Goal: Information Seeking & Learning: Learn about a topic

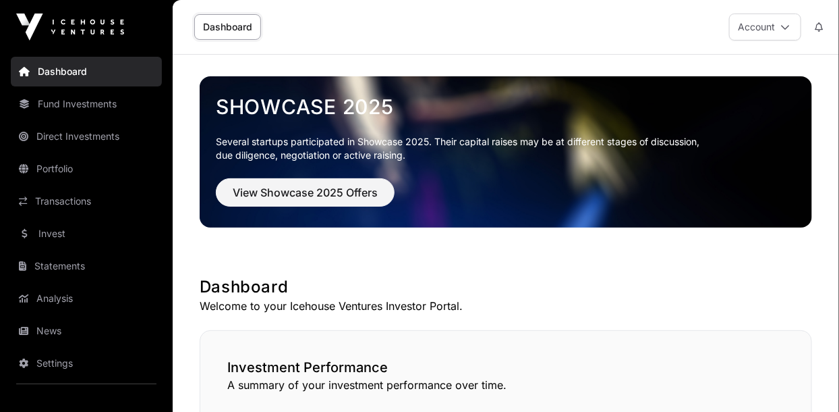
click at [49, 231] on link "Invest" at bounding box center [86, 234] width 151 height 30
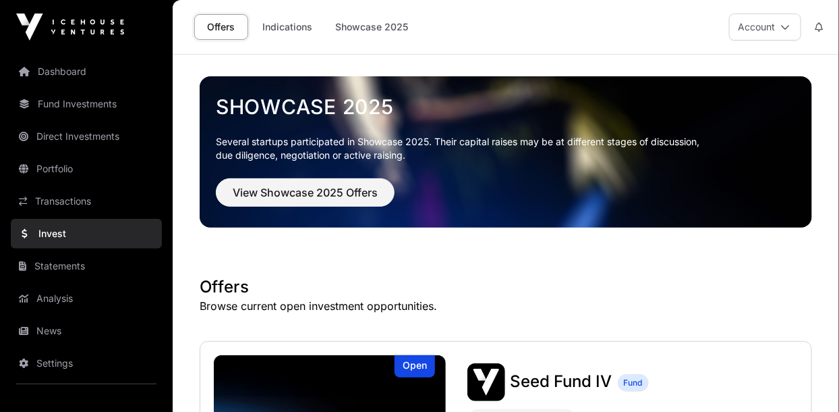
click at [296, 31] on link "Indications" at bounding box center [287, 27] width 67 height 26
click at [279, 30] on link "Indications" at bounding box center [287, 27] width 67 height 26
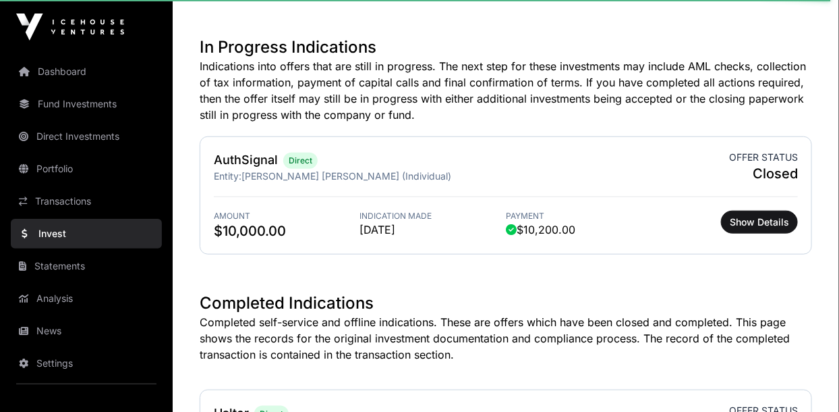
scroll to position [350, 0]
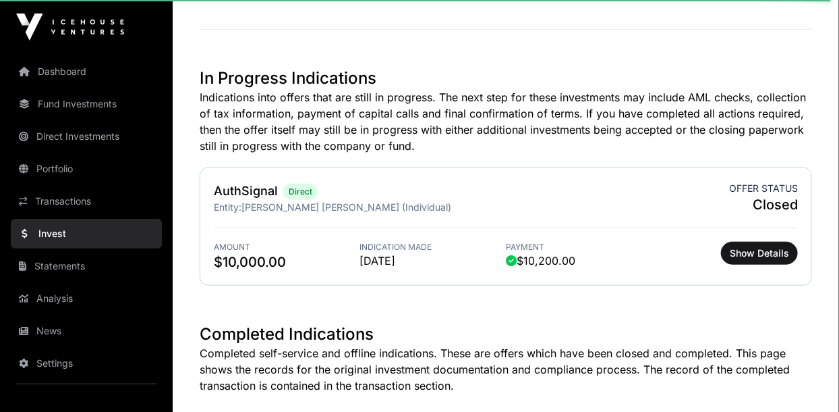
click at [235, 196] on link "AuthSignal" at bounding box center [246, 191] width 64 height 14
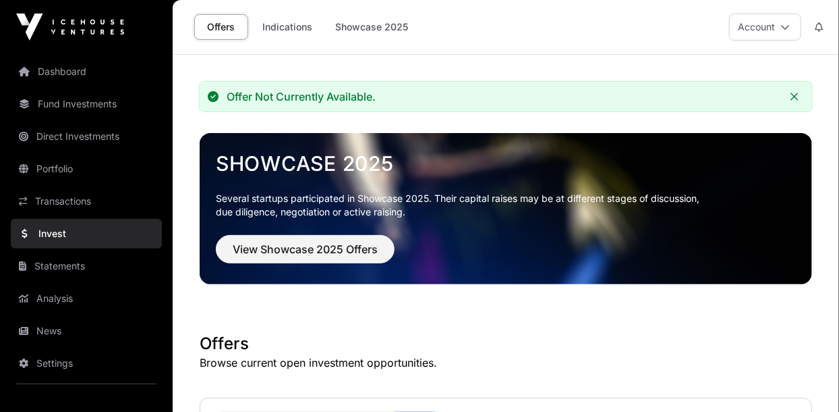
click at [284, 33] on link "Indications" at bounding box center [287, 27] width 67 height 26
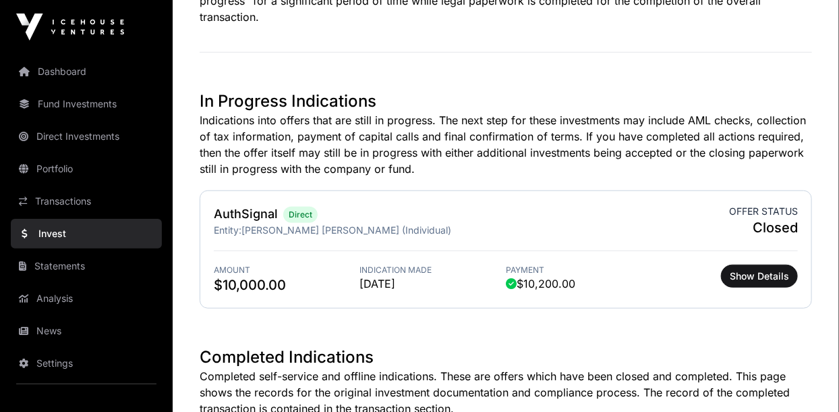
scroll to position [330, 0]
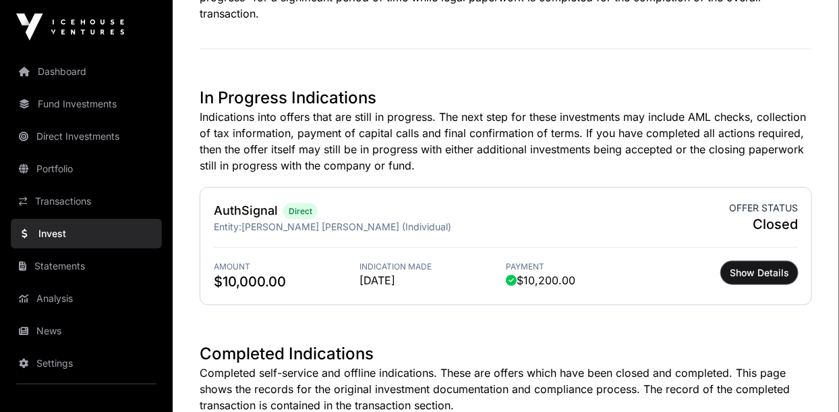
click at [774, 273] on span "Show Details" at bounding box center [759, 272] width 59 height 13
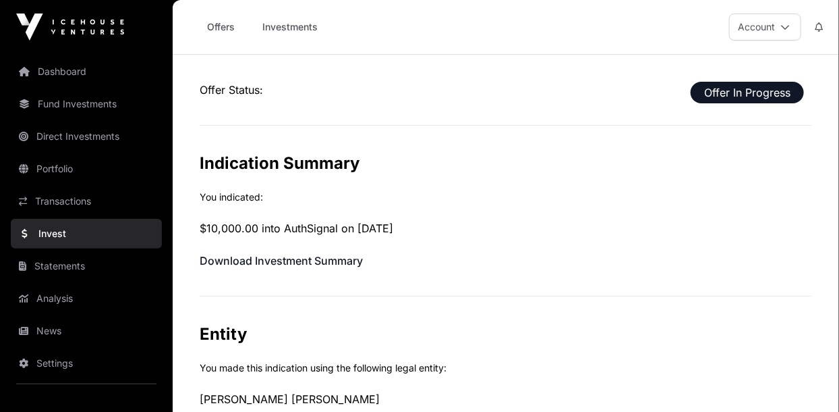
click at [759, 90] on span "Offer In Progress" at bounding box center [747, 93] width 113 height 22
click at [760, 99] on span "Offer In Progress" at bounding box center [747, 93] width 113 height 22
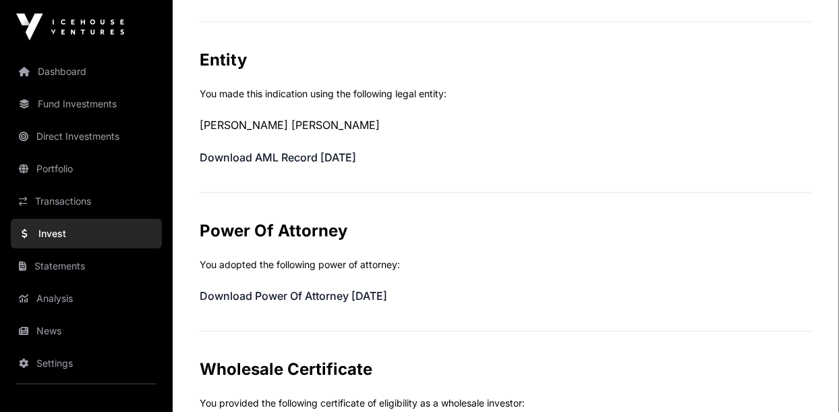
scroll to position [273, 0]
